Goal: Transaction & Acquisition: Purchase product/service

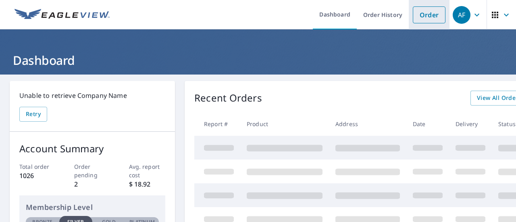
click at [422, 13] on link "Order" at bounding box center [429, 14] width 33 height 17
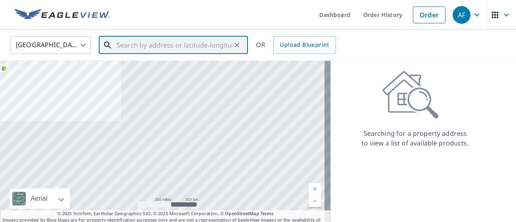
click at [140, 42] on input "text" at bounding box center [173, 45] width 115 height 23
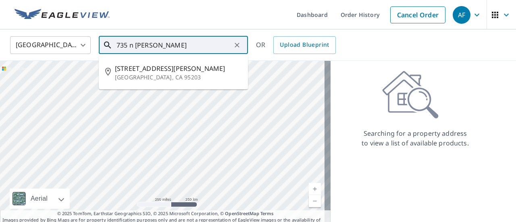
click at [147, 67] on span "[STREET_ADDRESS][PERSON_NAME]" at bounding box center [178, 69] width 127 height 10
type input "[STREET_ADDRESS][PERSON_NAME]"
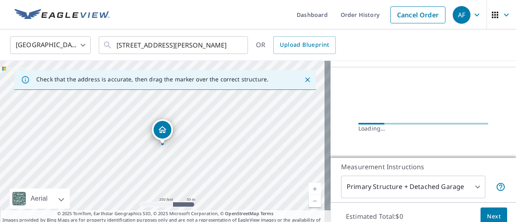
scroll to position [81, 0]
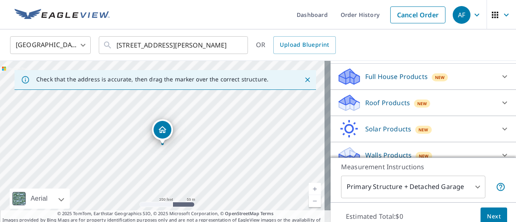
click at [377, 112] on div "Roof Products New" at bounding box center [416, 102] width 158 height 19
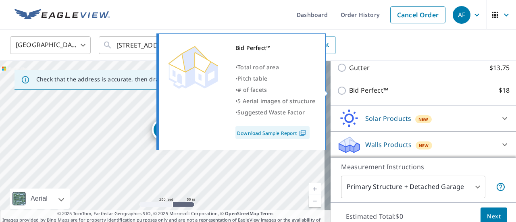
click at [349, 95] on p "Bid Perfect™" at bounding box center [368, 90] width 39 height 10
click at [343, 95] on input "Bid Perfect™ $18" at bounding box center [343, 91] width 12 height 10
checkbox input "true"
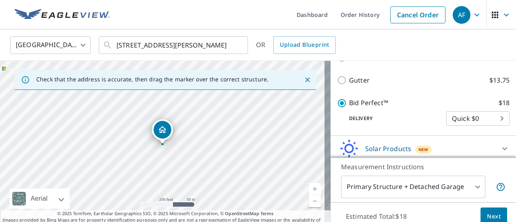
scroll to position [172, 0]
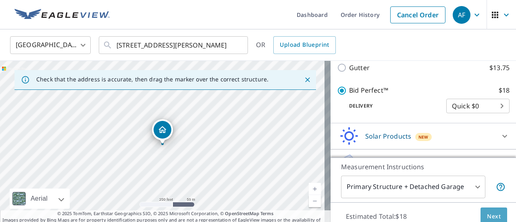
click at [489, 216] on span "Next" at bounding box center [494, 217] width 14 height 10
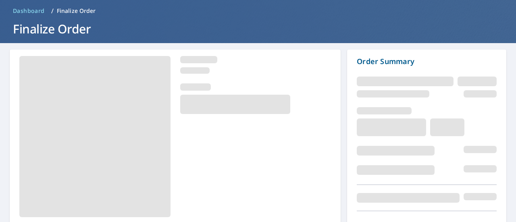
scroll to position [81, 0]
